Goal: Transaction & Acquisition: Purchase product/service

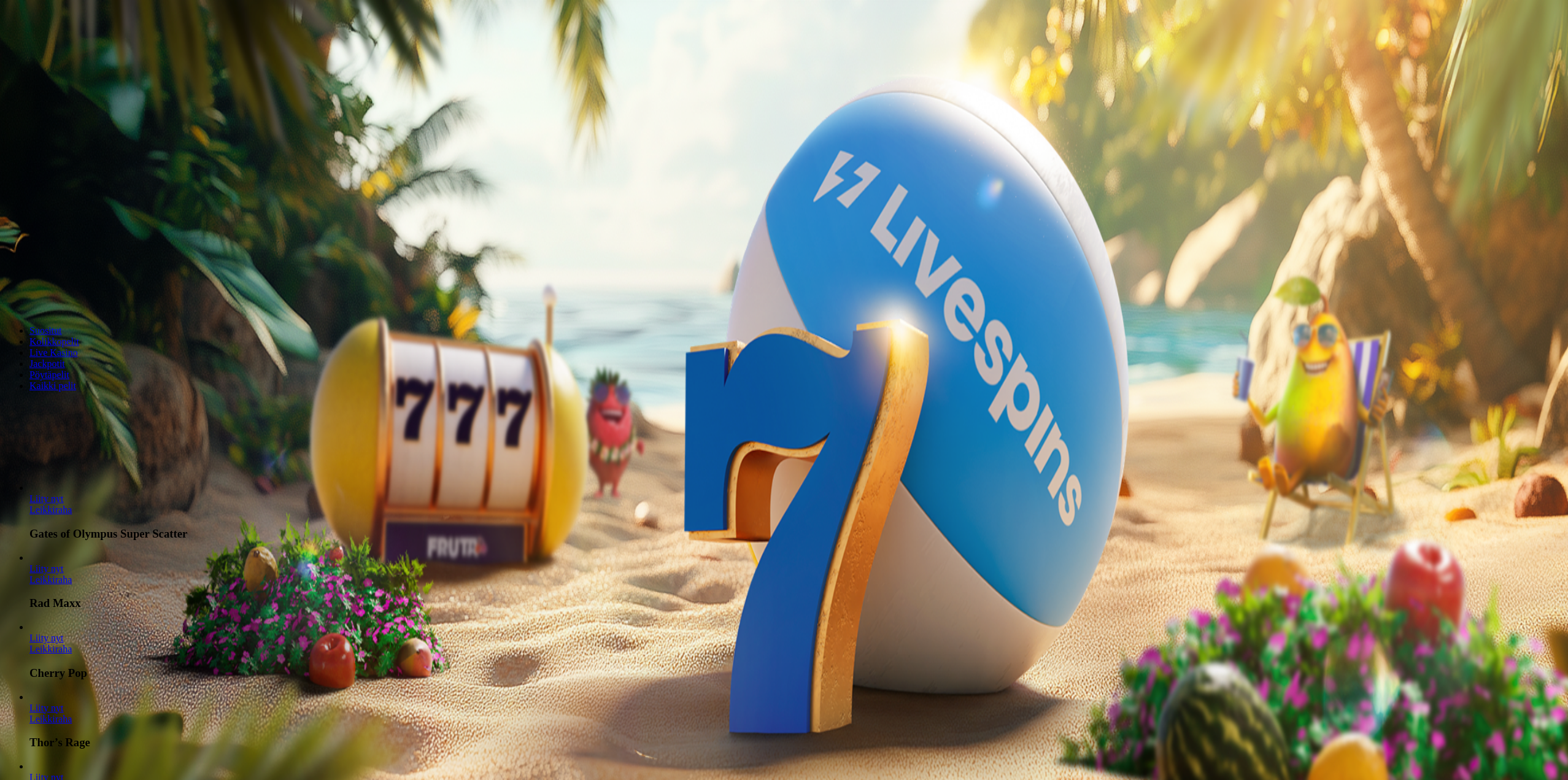
click at [65, 51] on button "Talletus € 0.00" at bounding box center [34, 45] width 60 height 13
drag, startPoint x: 189, startPoint y: 110, endPoint x: 117, endPoint y: 112, distance: 72.0
click at [117, 112] on div "Talletus € 0.00 Kirjaudu Kasino Live Kasino Tarjoukset 08:58 Aloita pelaaminen …" at bounding box center [785, 160] width 1561 height 312
type input "****"
click at [83, 306] on span "TALLETA JA PELAA" at bounding box center [47, 311] width 74 height 9
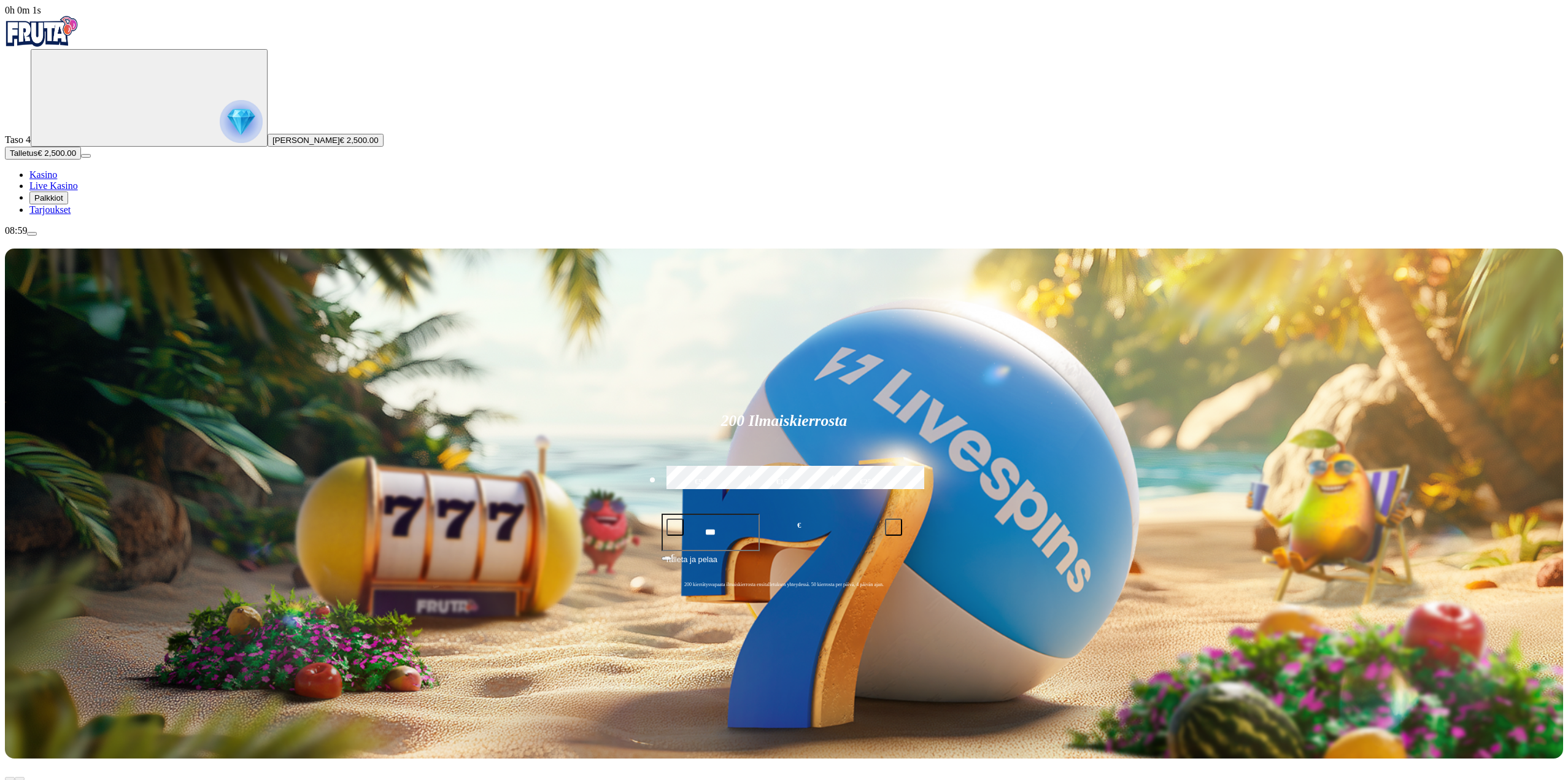
click at [66, 191] on span "Live Kasino" at bounding box center [53, 185] width 48 height 11
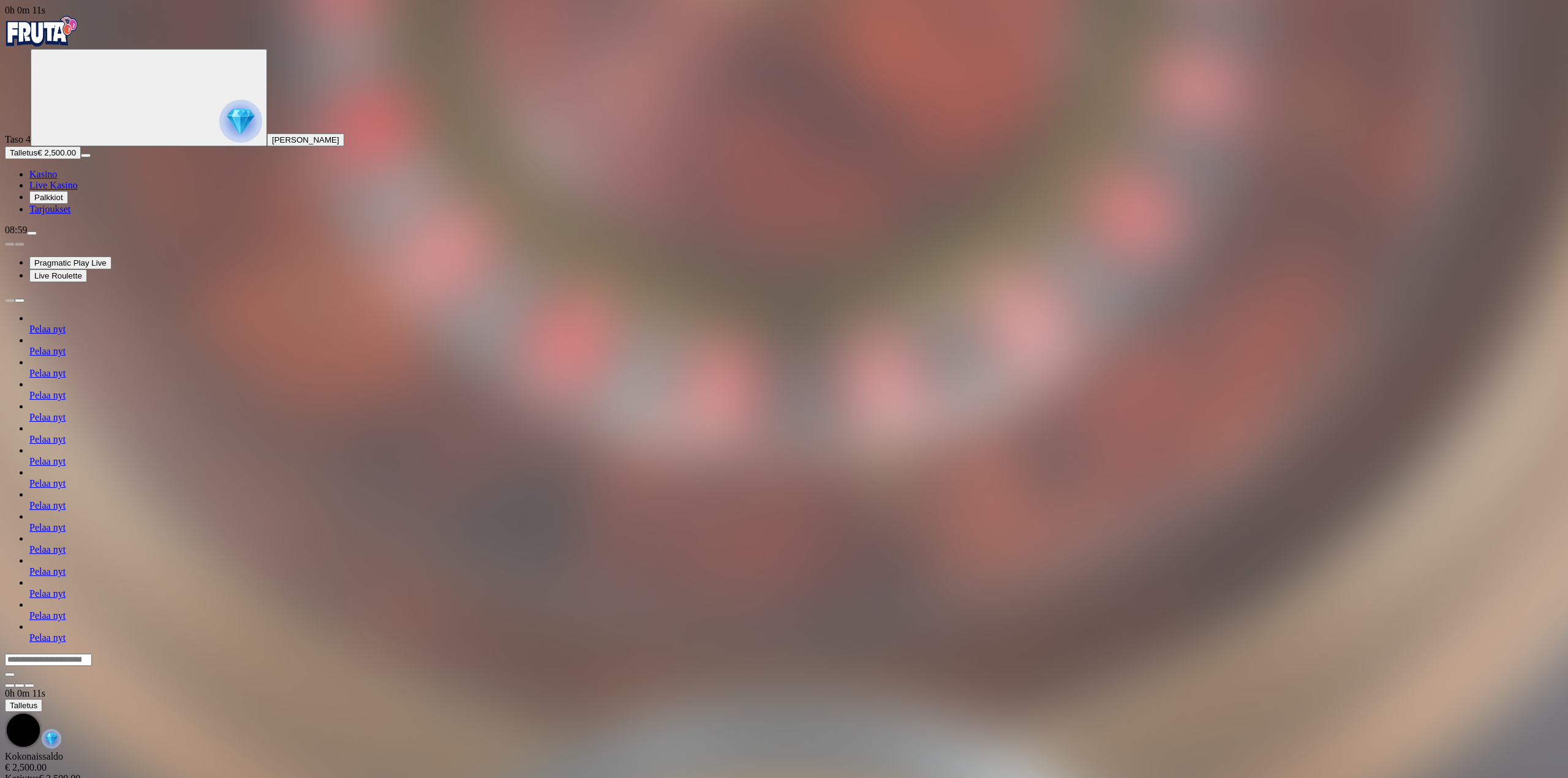
click at [190, 653] on div at bounding box center [784, 670] width 1558 height 35
click at [187, 653] on div at bounding box center [784, 670] width 1558 height 35
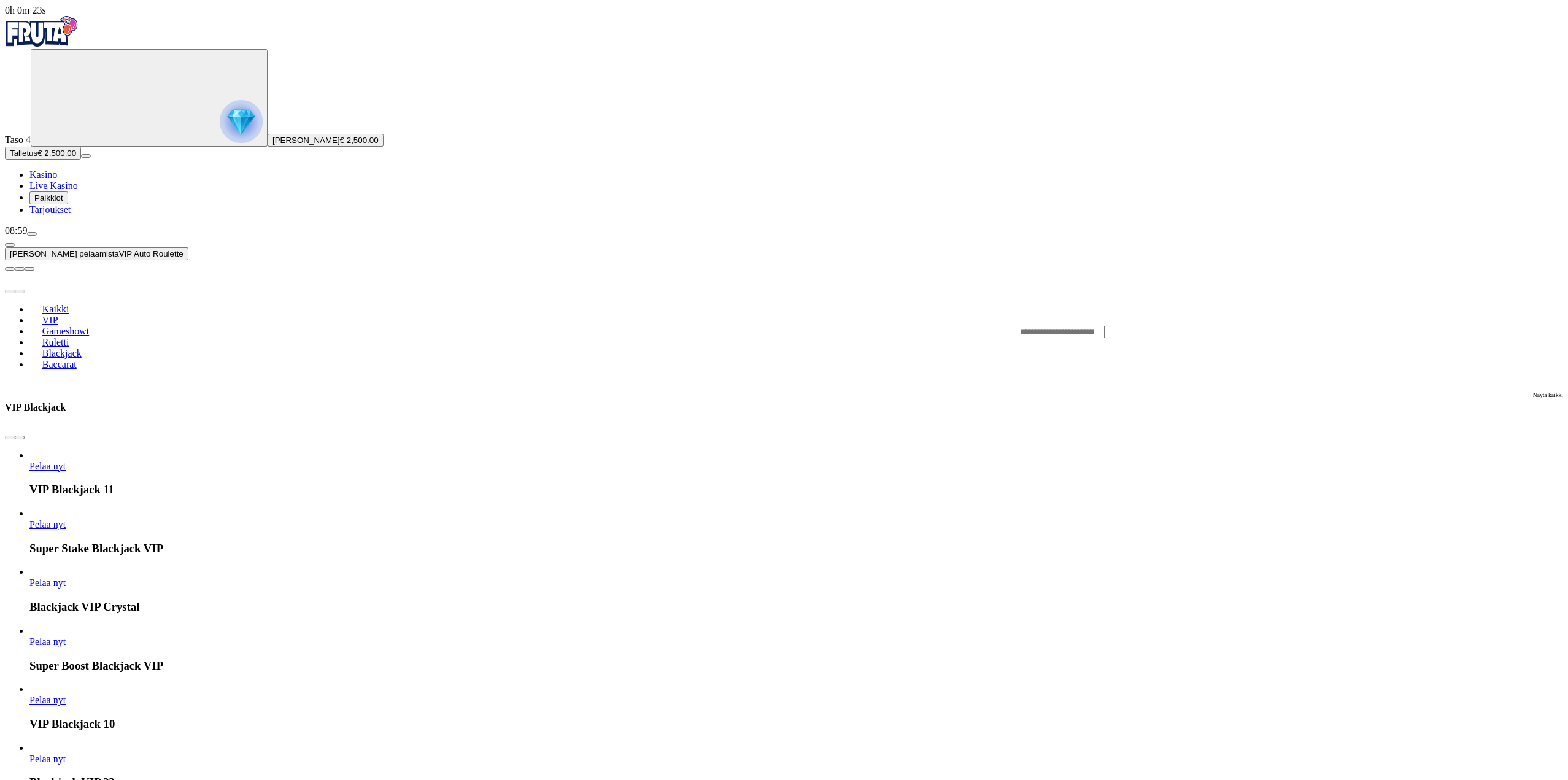
click at [75, 337] on span "Ruletti" at bounding box center [56, 342] width 37 height 11
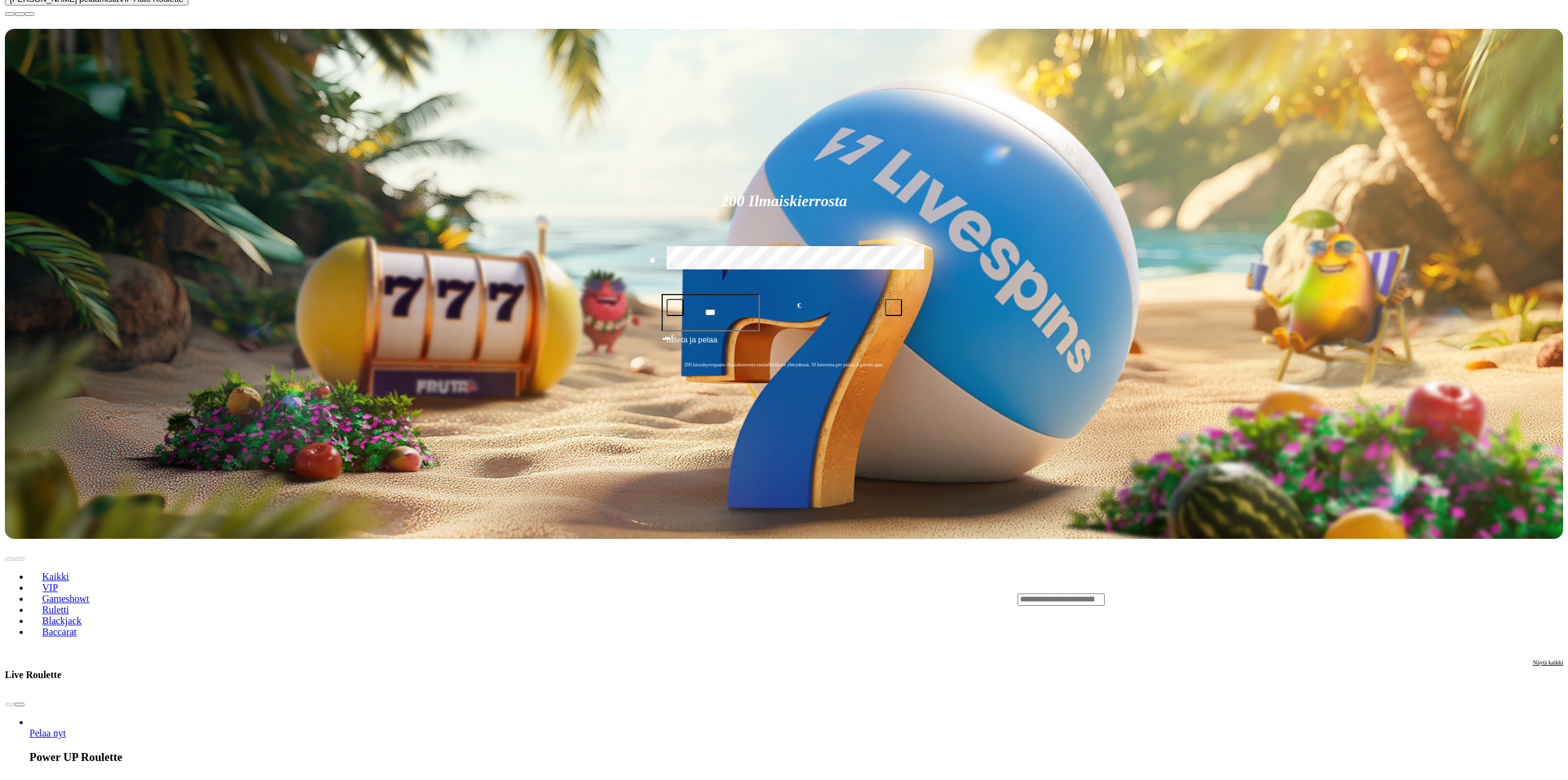
scroll to position [245, 0]
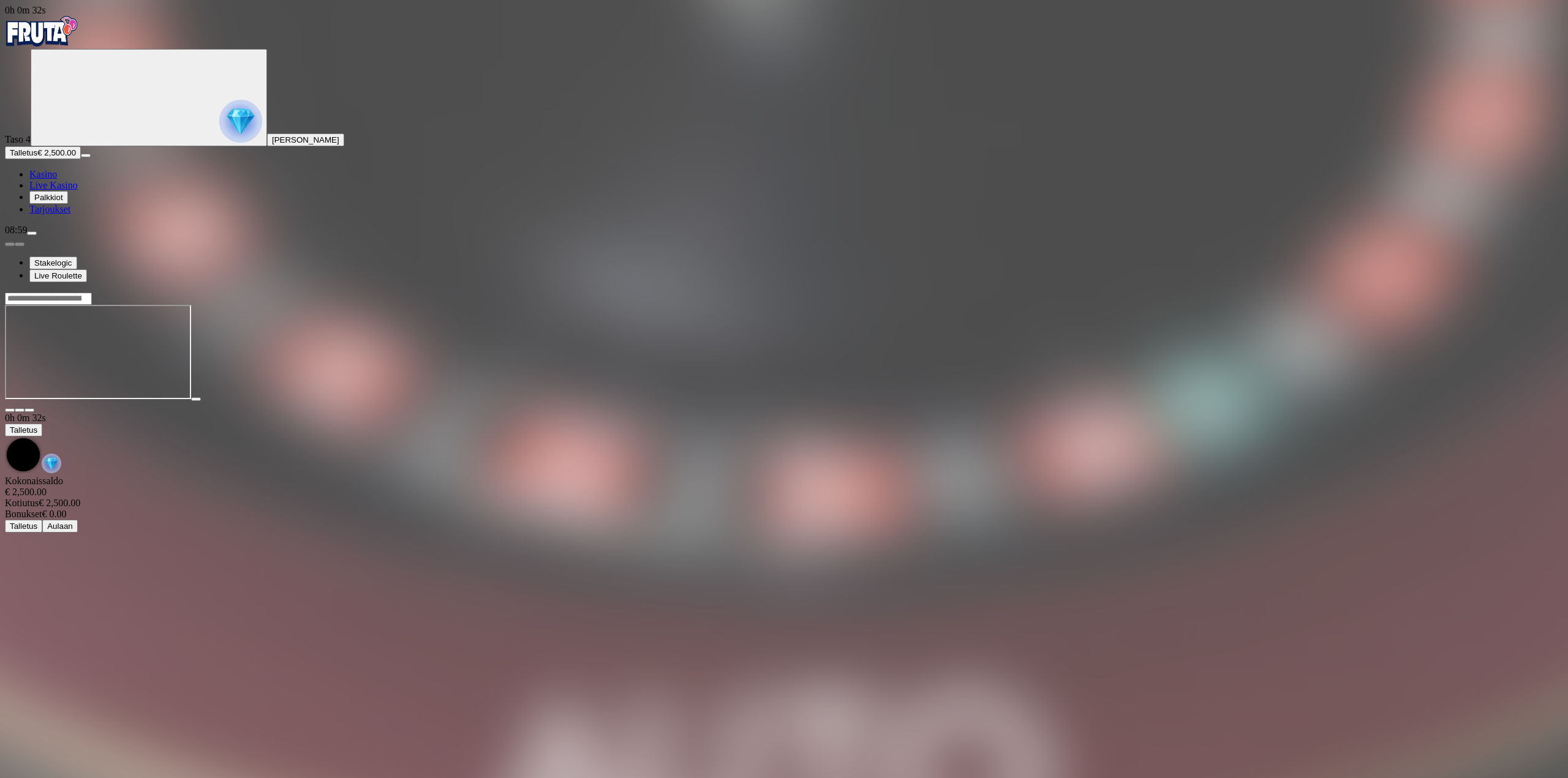
click at [241, 307] on div at bounding box center [784, 352] width 1558 height 120
click at [33, 159] on button "Talletus € 2,500.00" at bounding box center [42, 153] width 76 height 13
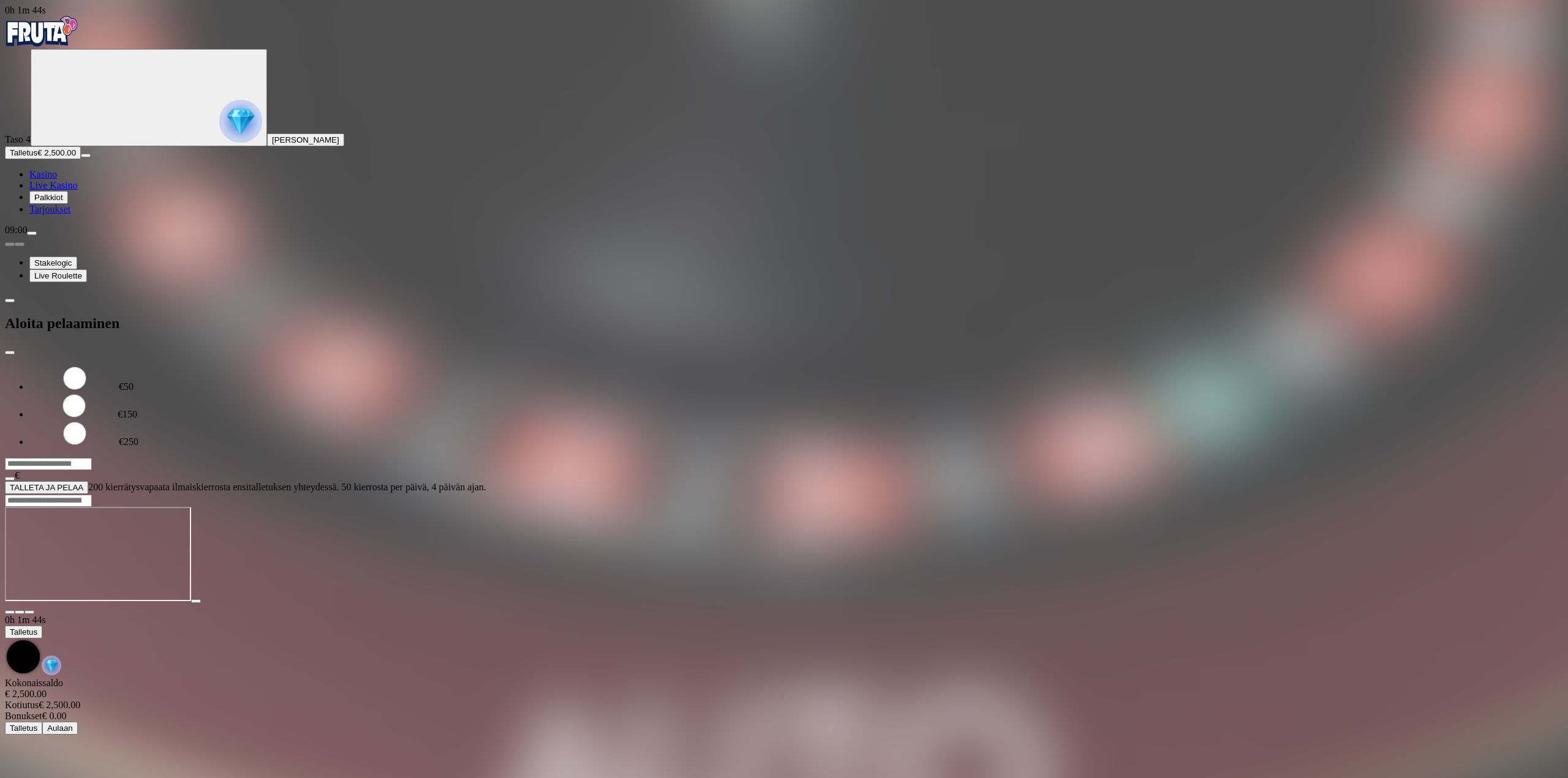
drag, startPoint x: 238, startPoint y: 109, endPoint x: 144, endPoint y: 114, distance: 94.1
click at [144, 365] on div "€50 €150 €250 *** € TALLETA JA PELAA 200 kierrätysvapaata ilmaiskierrosta ensit…" at bounding box center [784, 429] width 1558 height 129
type input "*"
type input "****"
click at [88, 481] on button "TALLETA JA PELAA" at bounding box center [46, 488] width 83 height 13
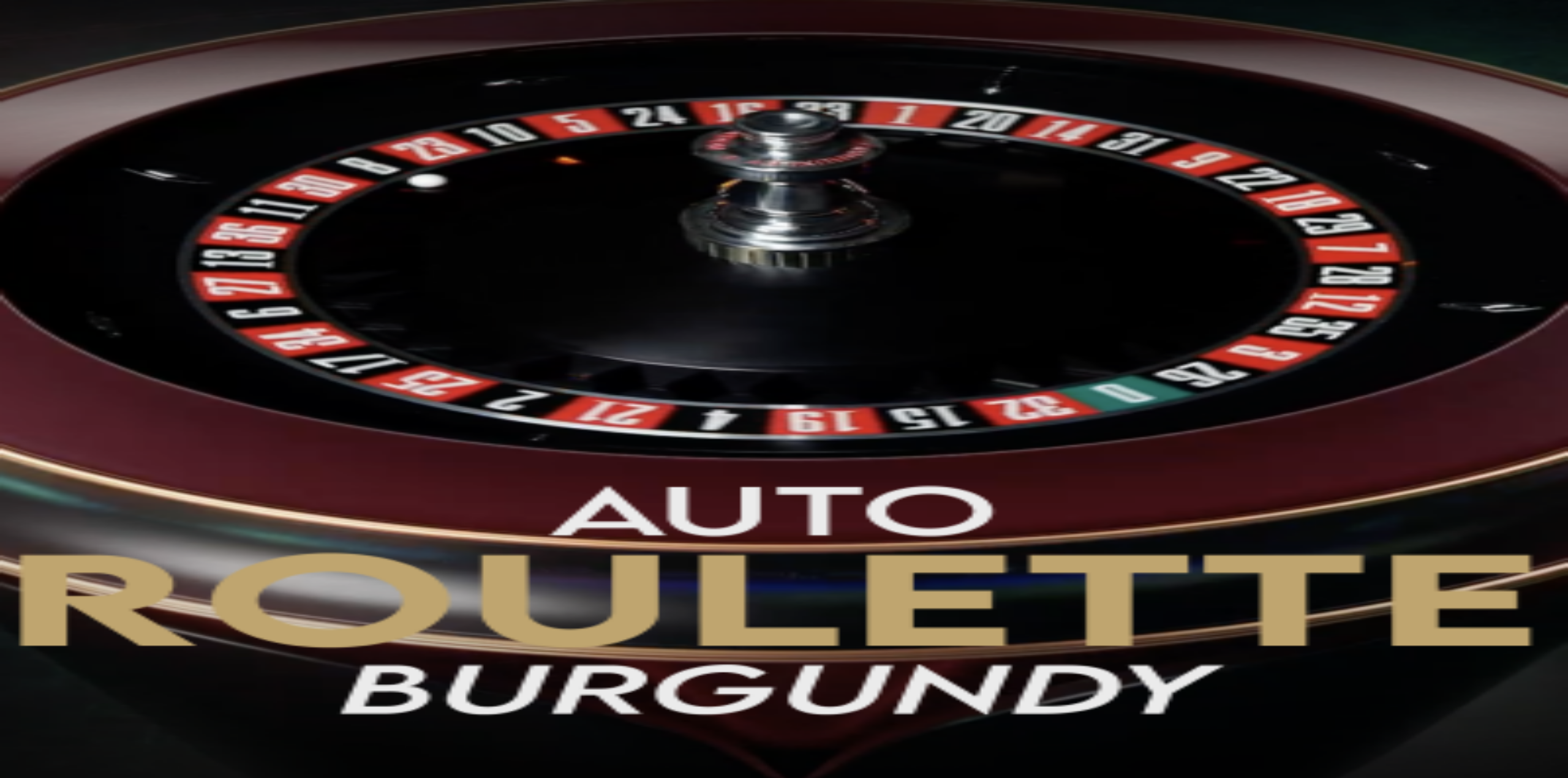
drag, startPoint x: 217, startPoint y: 104, endPoint x: 127, endPoint y: 113, distance: 90.4
click at [128, 113] on div "Taso 4 [PERSON_NAME] Talletus € 0.00 Kasino Live Kasino Palkkiot Tarjoukset 09:…" at bounding box center [784, 244] width 1558 height 478
type input "***"
click at [83, 483] on span "TALLETA JA PELAA" at bounding box center [47, 488] width 74 height 9
